Goal: Task Accomplishment & Management: Use online tool/utility

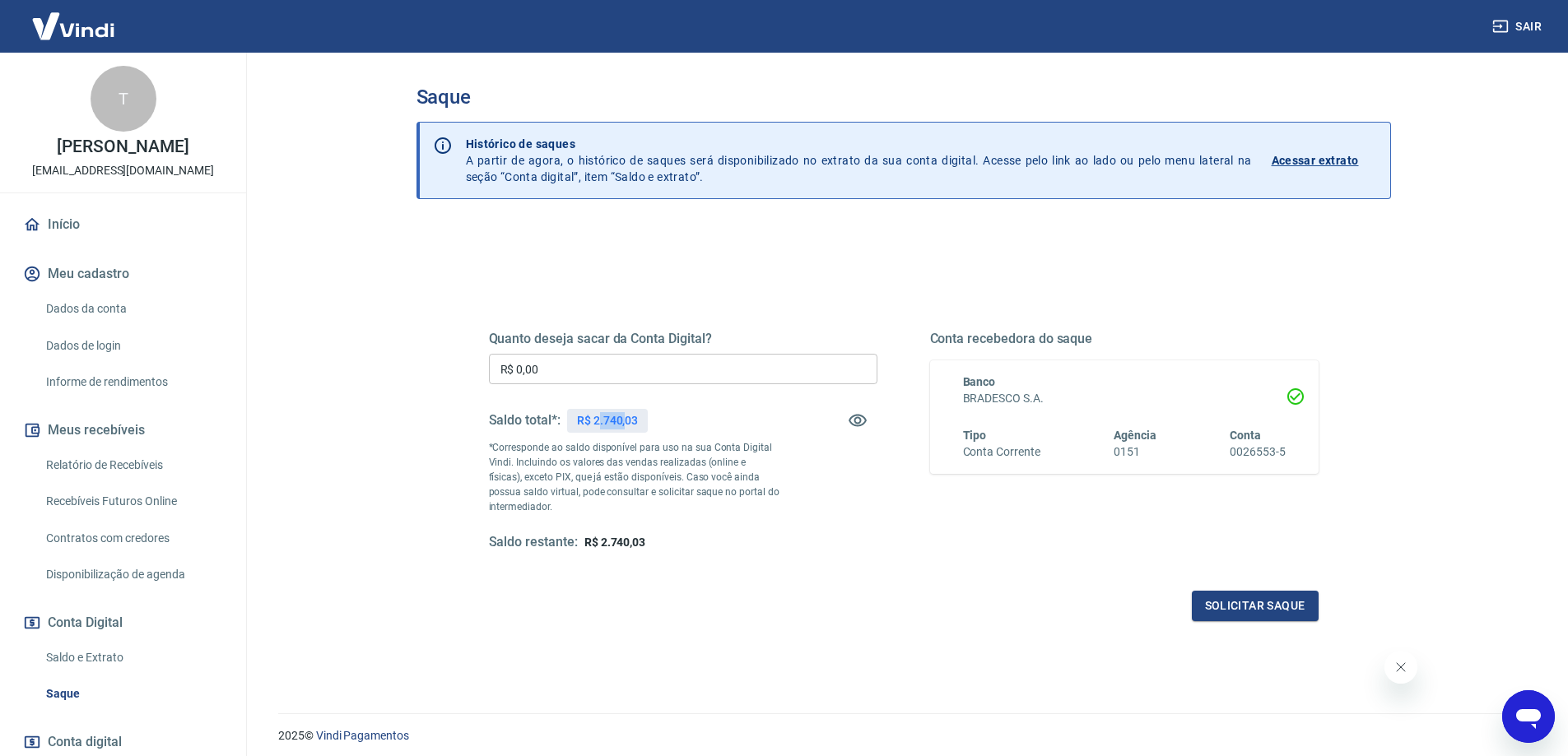
drag, startPoint x: 596, startPoint y: 415, endPoint x: 623, endPoint y: 424, distance: 28.5
click at [623, 424] on p "R$ 2.740,03" at bounding box center [607, 420] width 61 height 17
click at [606, 417] on p "R$ 2.740,03" at bounding box center [607, 420] width 61 height 17
click at [589, 420] on p "R$ 2.740,03" at bounding box center [607, 420] width 61 height 17
drag, startPoint x: 595, startPoint y: 422, endPoint x: 659, endPoint y: 410, distance: 65.1
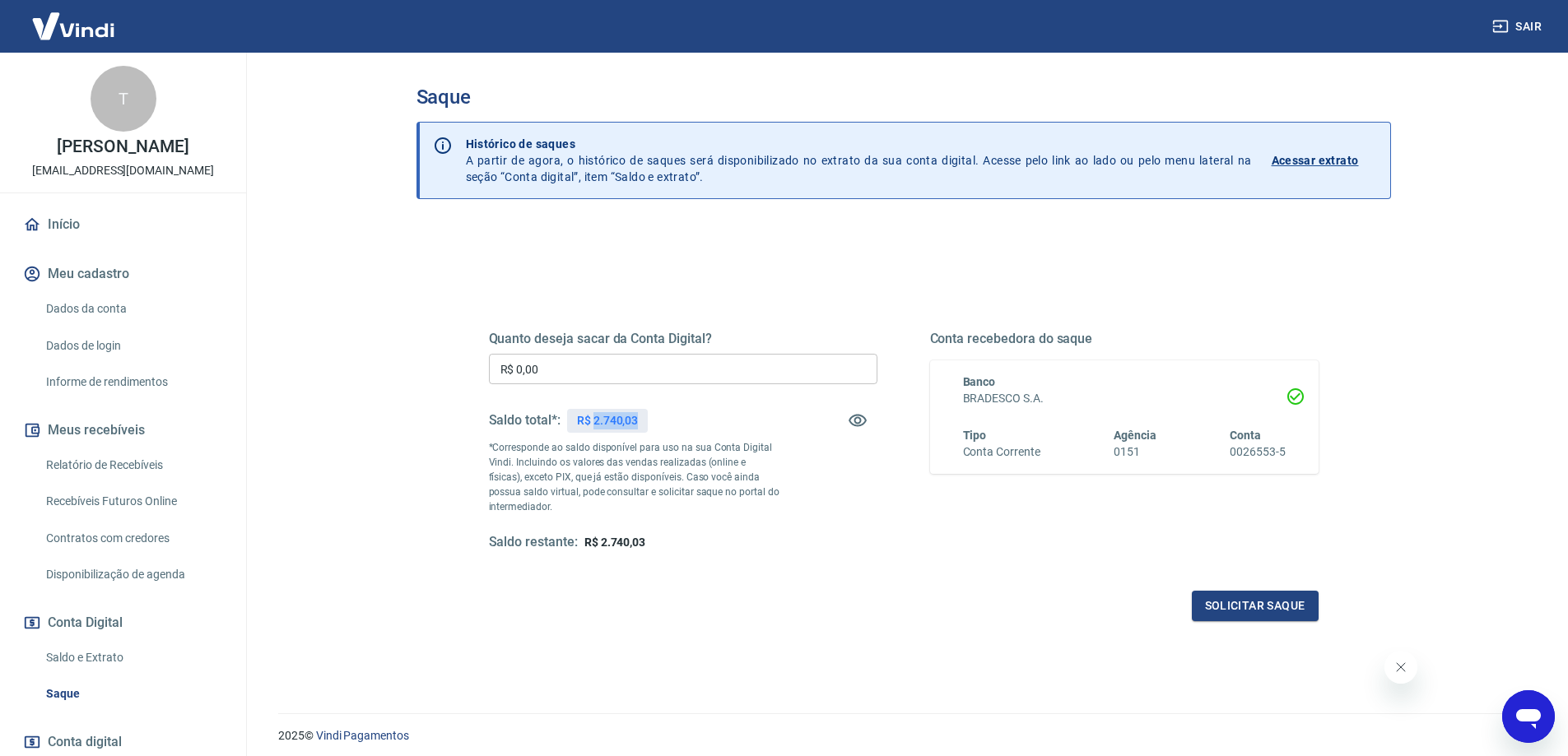
click at [659, 410] on div "Saldo total*: R$ 2.740,03" at bounding box center [682, 420] width 388 height 40
copy p "2.740,03"
click at [637, 375] on input "R$ 0,00" at bounding box center [682, 370] width 388 height 31
paste input "2.740,03"
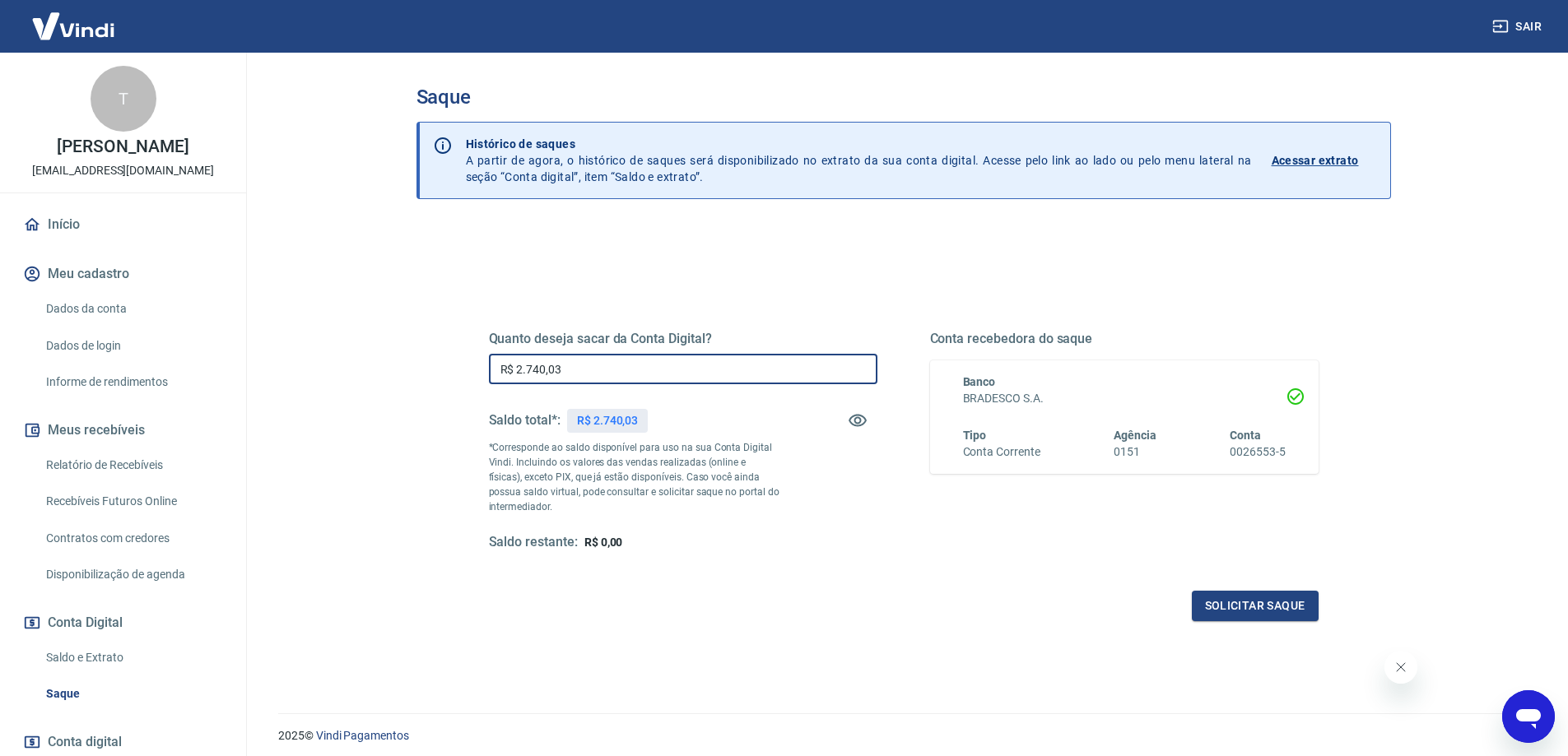
type input "R$ 2.740,03"
drag, startPoint x: 1207, startPoint y: 581, endPoint x: 1217, endPoint y: 595, distance: 17.2
click at [1215, 594] on div "Quanto deseja sacar da Conta Digital? R$ 2.740,03 ​ Saldo total*: R$ 2.740,03 *…" at bounding box center [903, 456] width 830 height 330
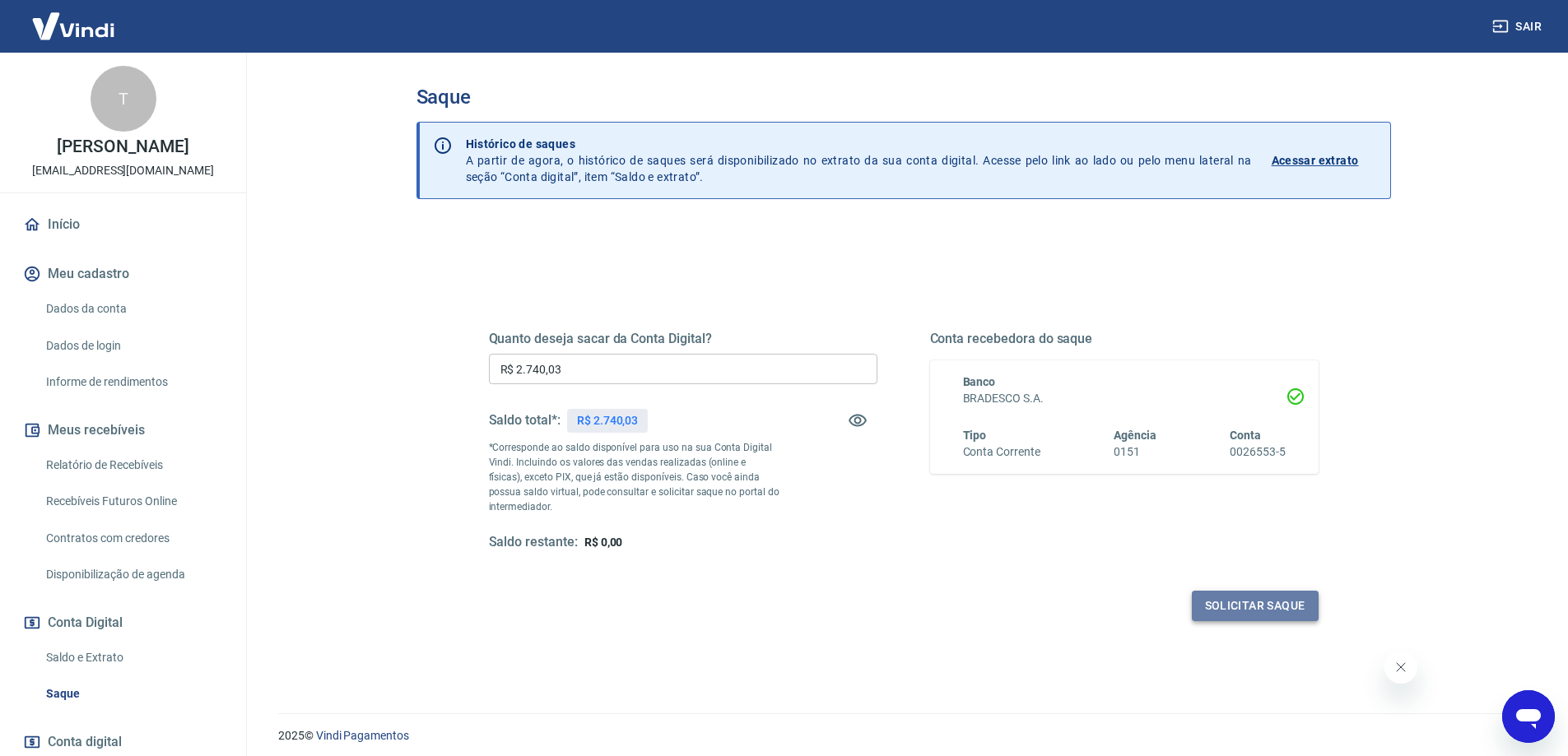
click at [1219, 595] on button "Solicitar saque" at bounding box center [1255, 606] width 127 height 31
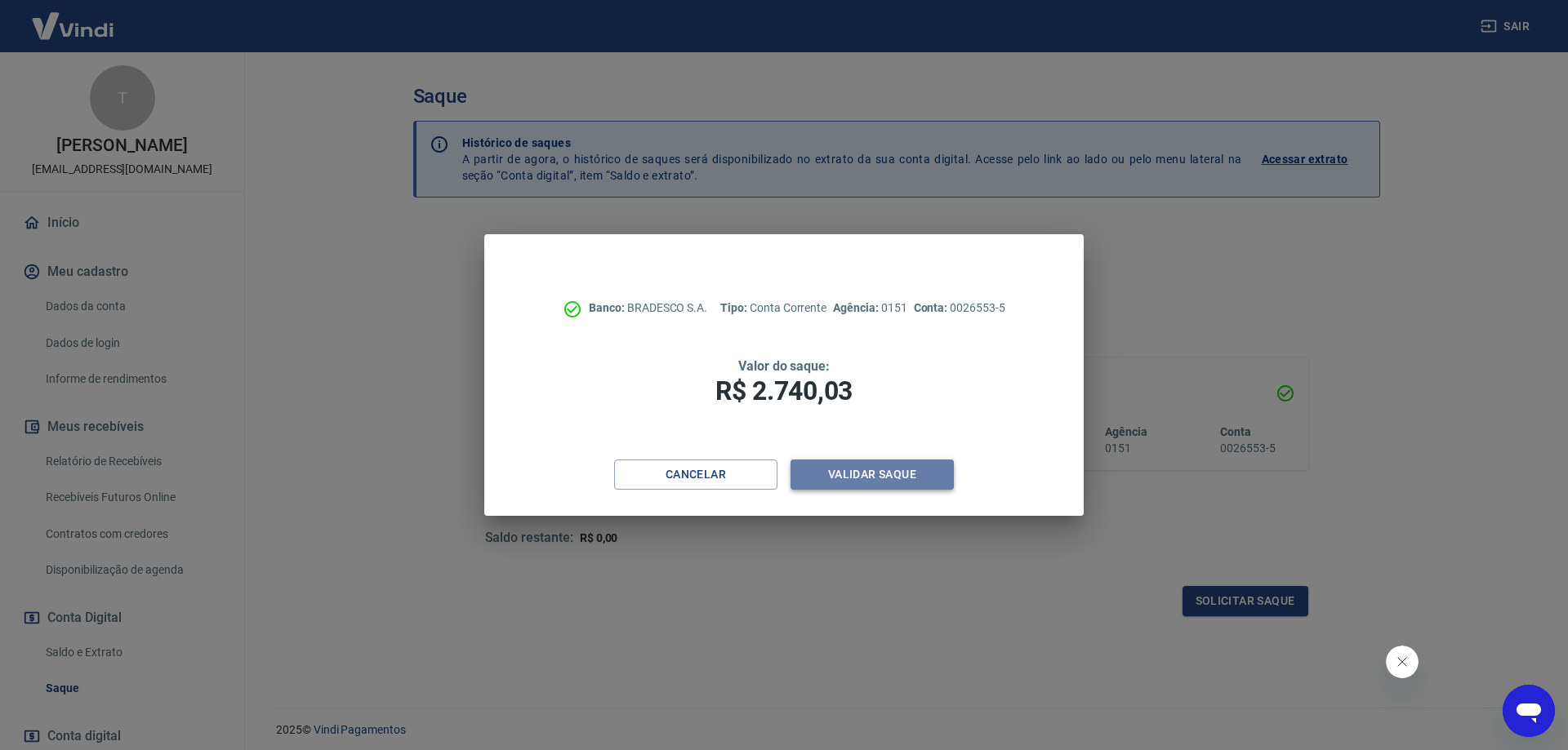
click at [889, 475] on button "Validar saque" at bounding box center [873, 474] width 164 height 30
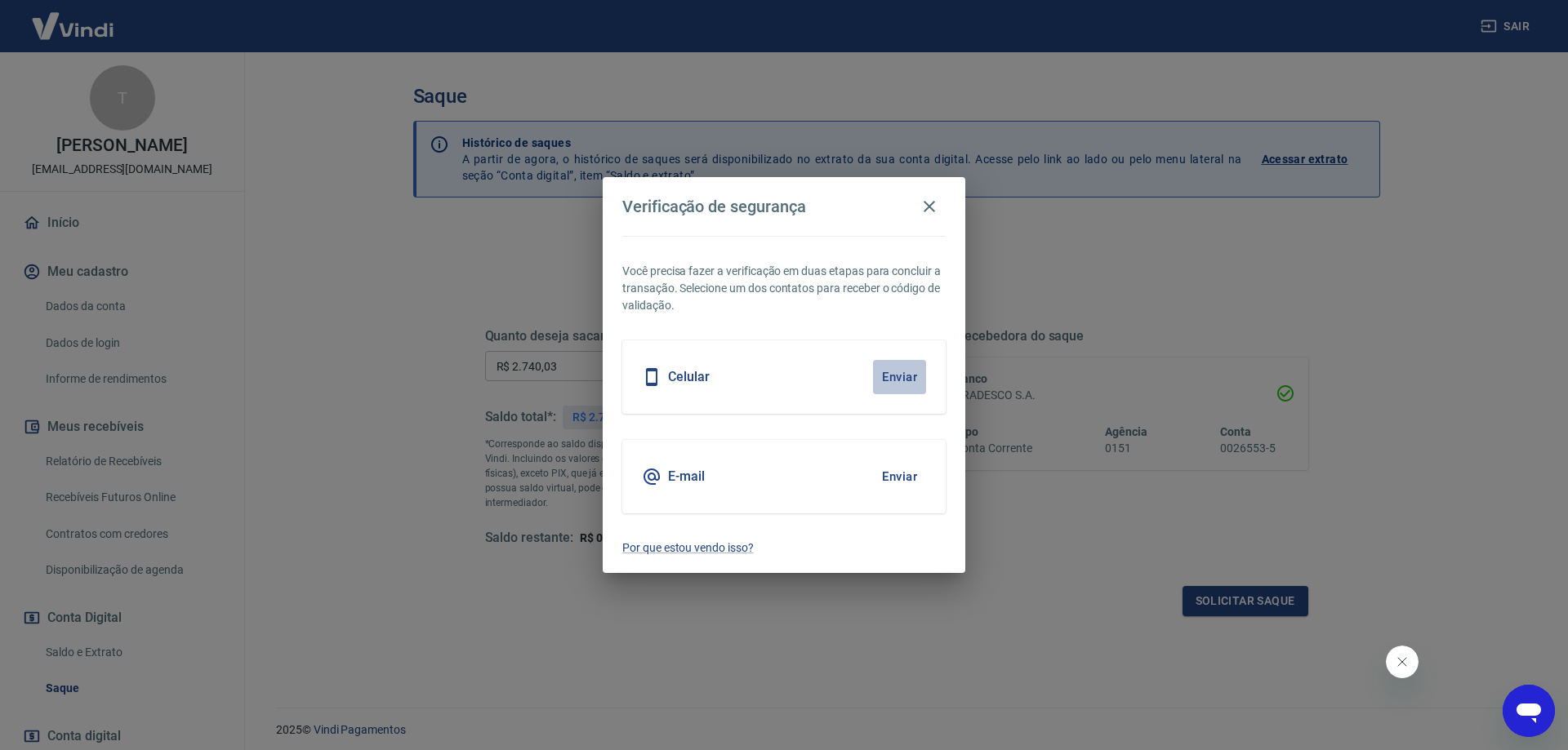
click at [883, 378] on button "Enviar" at bounding box center [899, 377] width 53 height 35
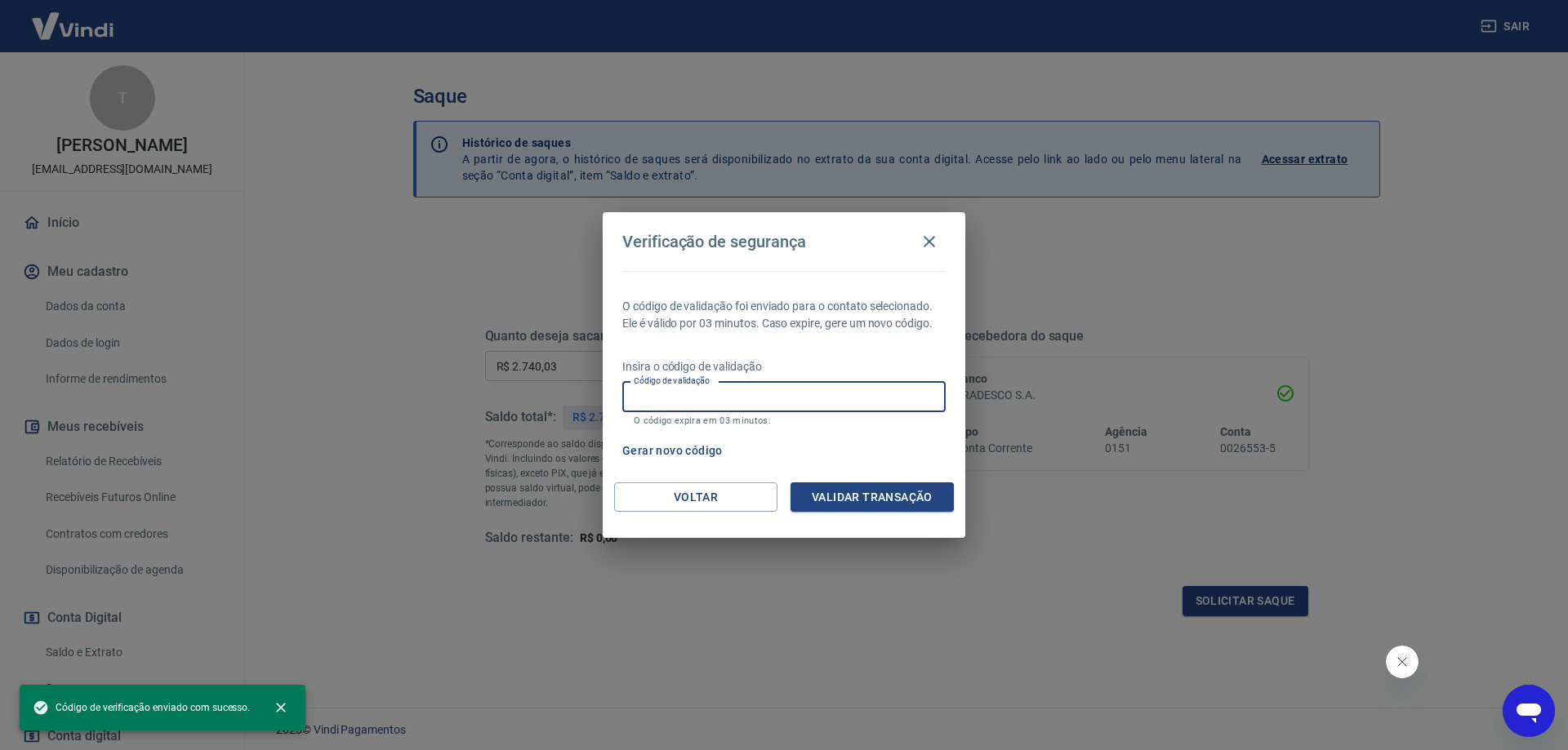
click at [877, 397] on input "Código de validação" at bounding box center [784, 397] width 324 height 30
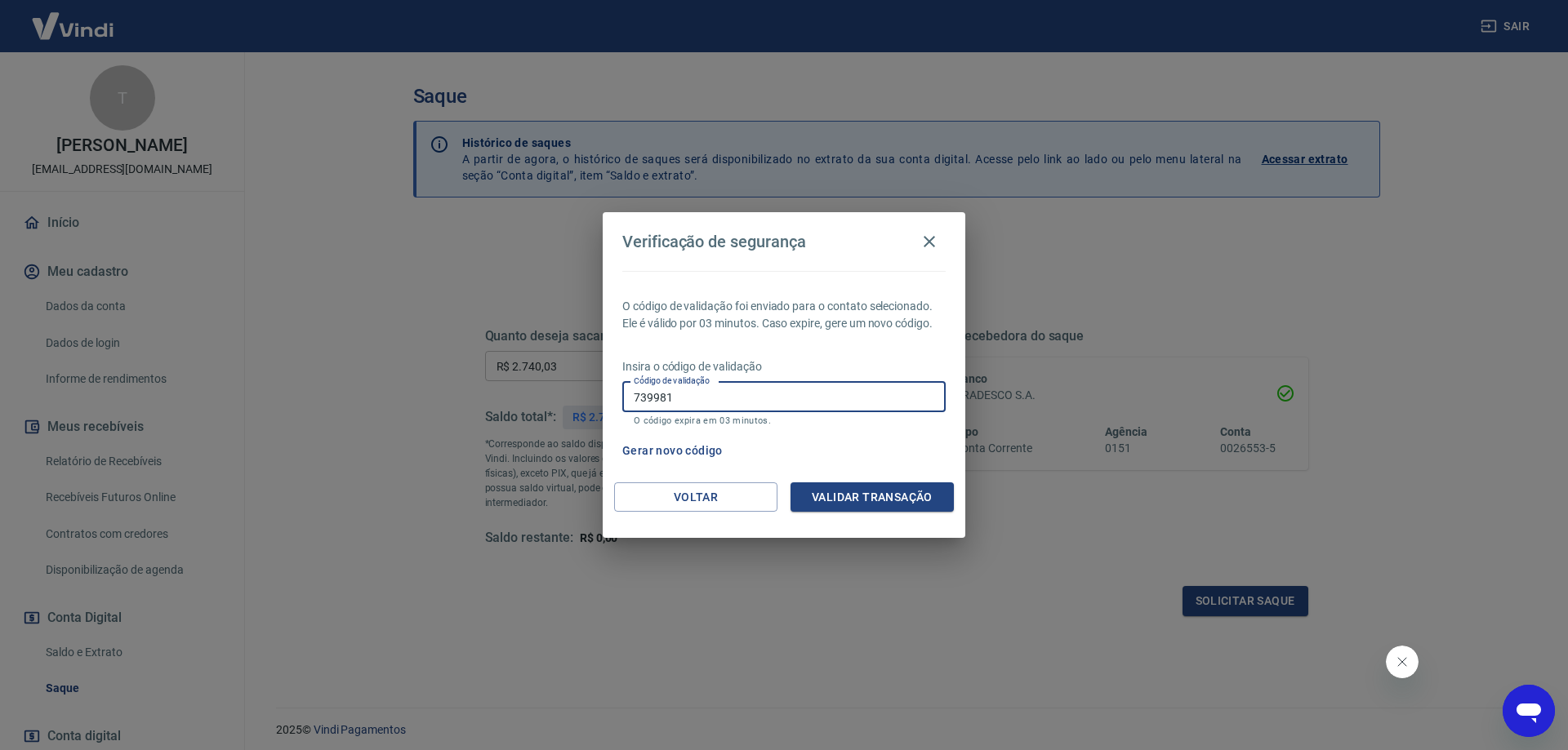
type input "739981"
click at [821, 510] on button "Validar transação" at bounding box center [873, 498] width 164 height 30
